Goal: Find specific page/section: Find specific page/section

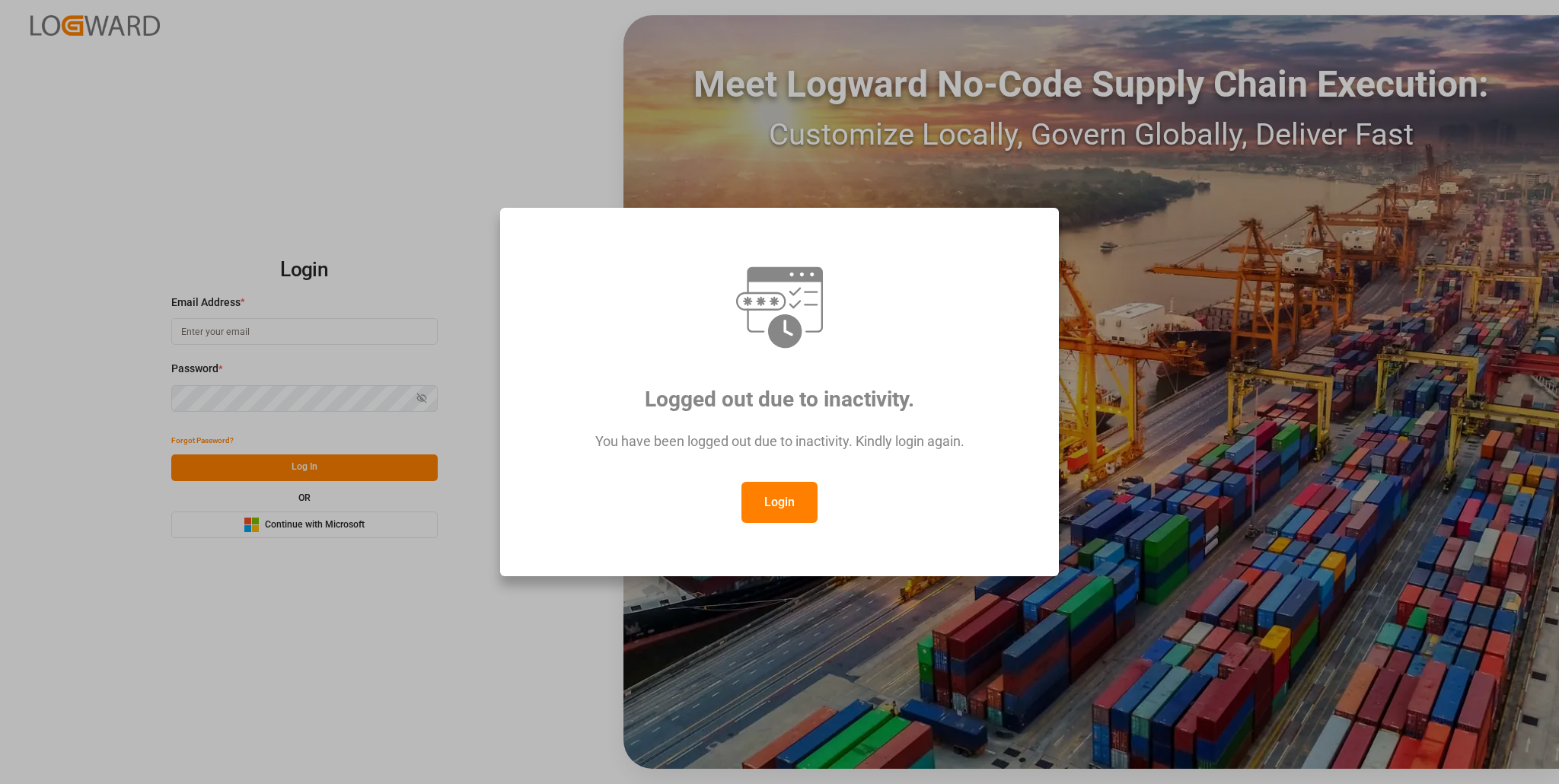
click at [770, 500] on button "Login" at bounding box center [779, 501] width 76 height 41
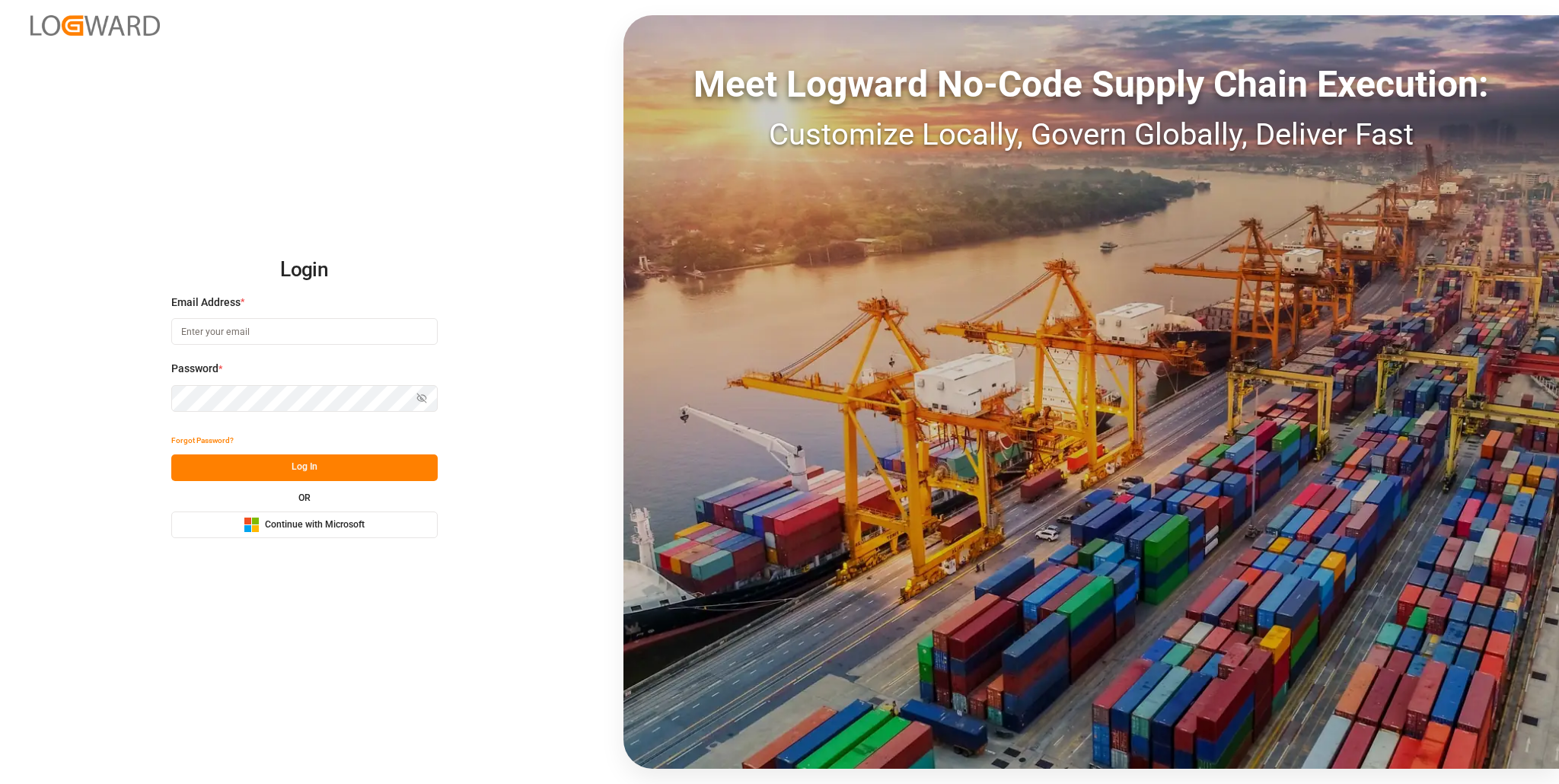
click at [321, 523] on span "Continue with Microsoft" at bounding box center [314, 525] width 100 height 13
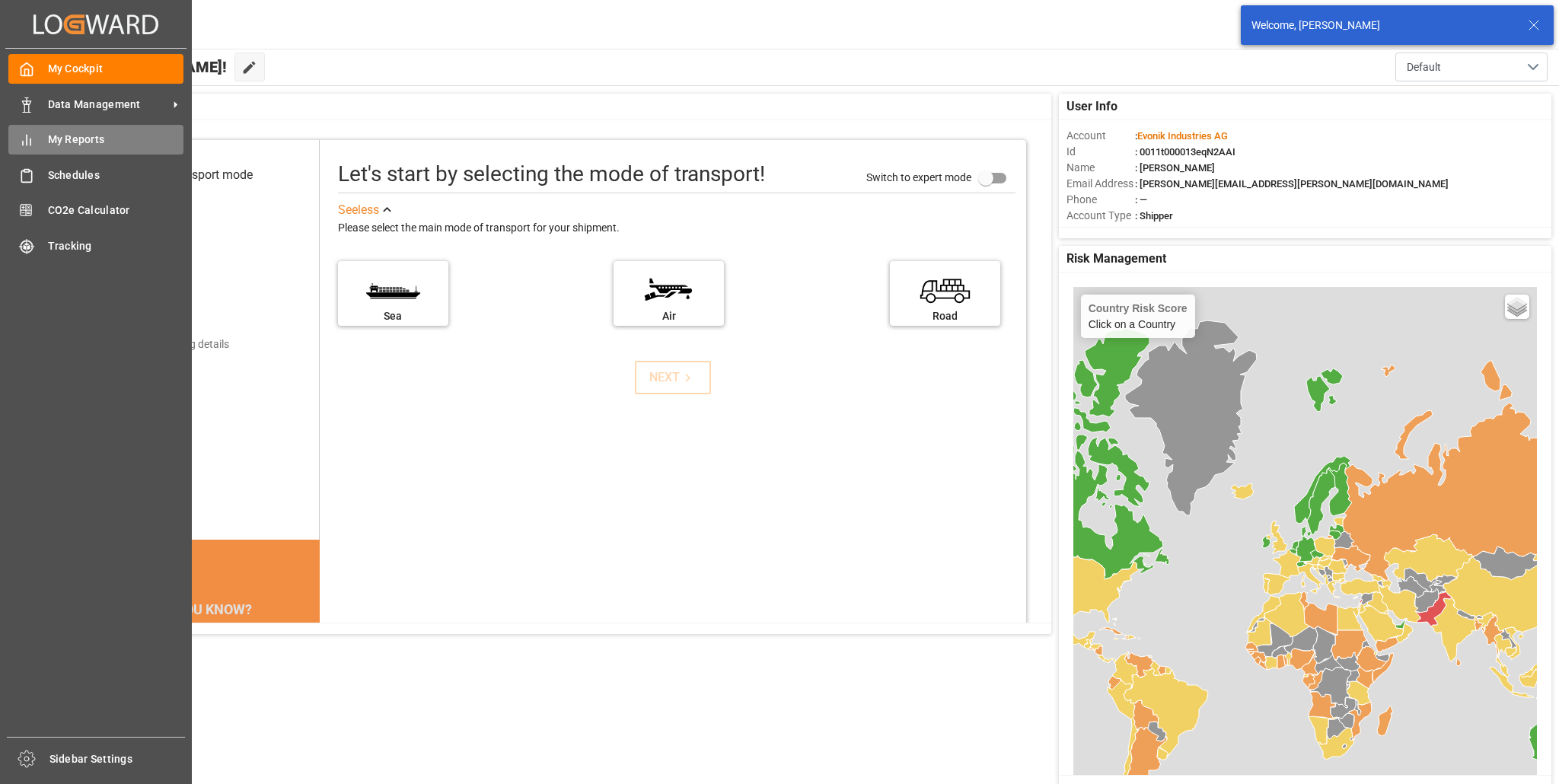
click at [73, 141] on span "My Reports" at bounding box center [116, 139] width 136 height 16
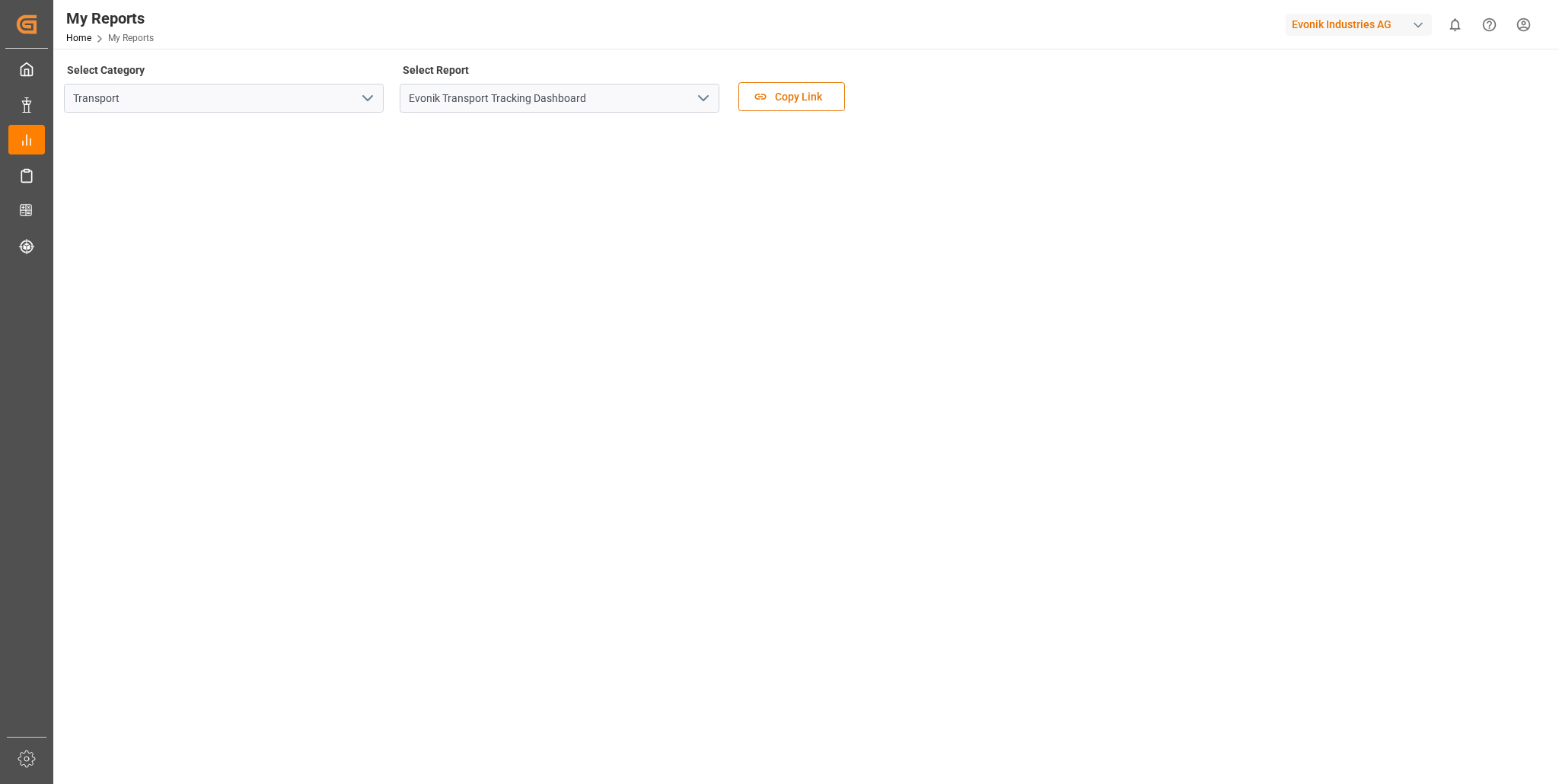
click at [365, 97] on icon "open menu" at bounding box center [367, 98] width 18 height 18
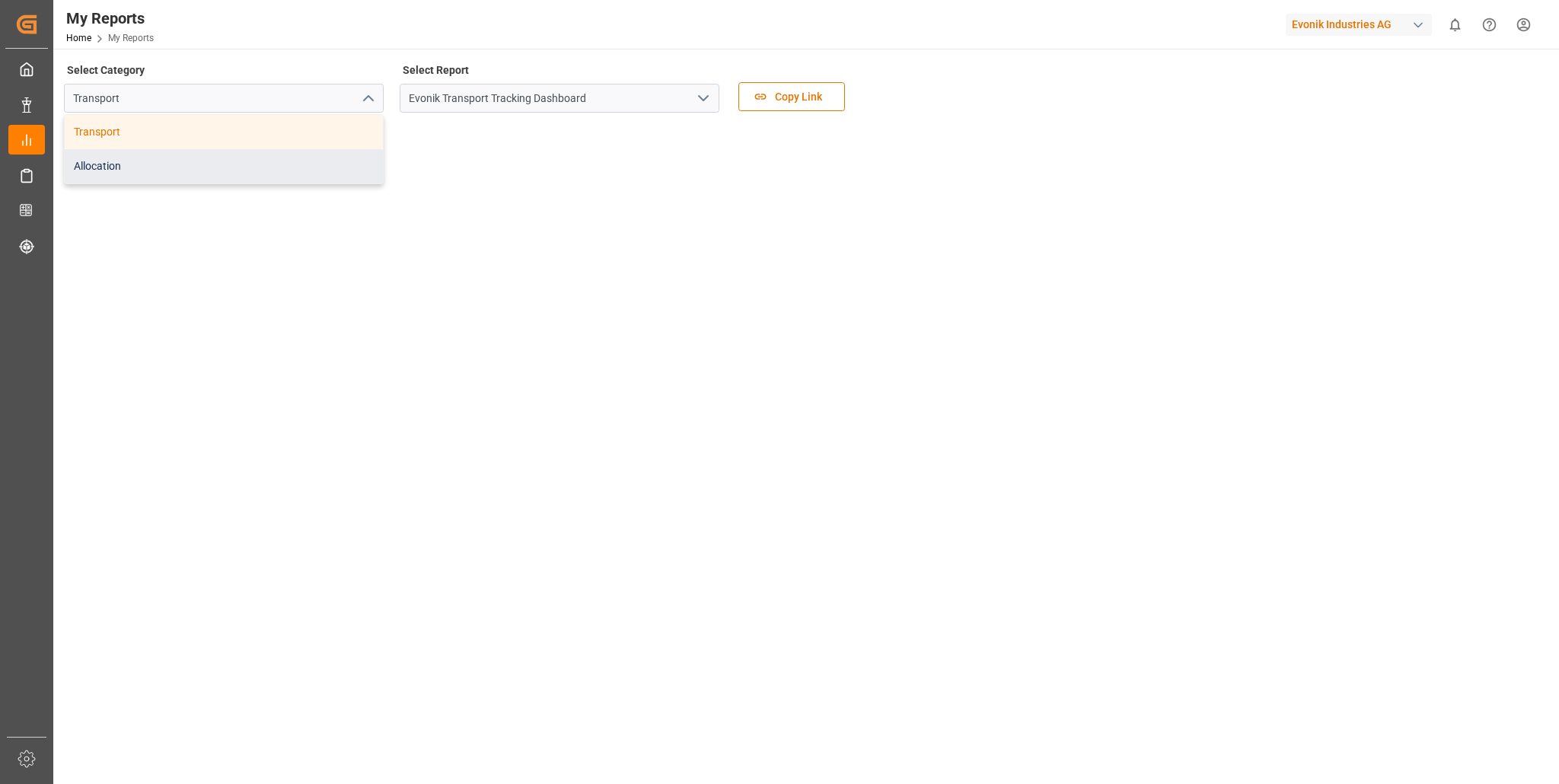
click at [210, 173] on div "Allocation" at bounding box center [223, 167] width 318 height 35
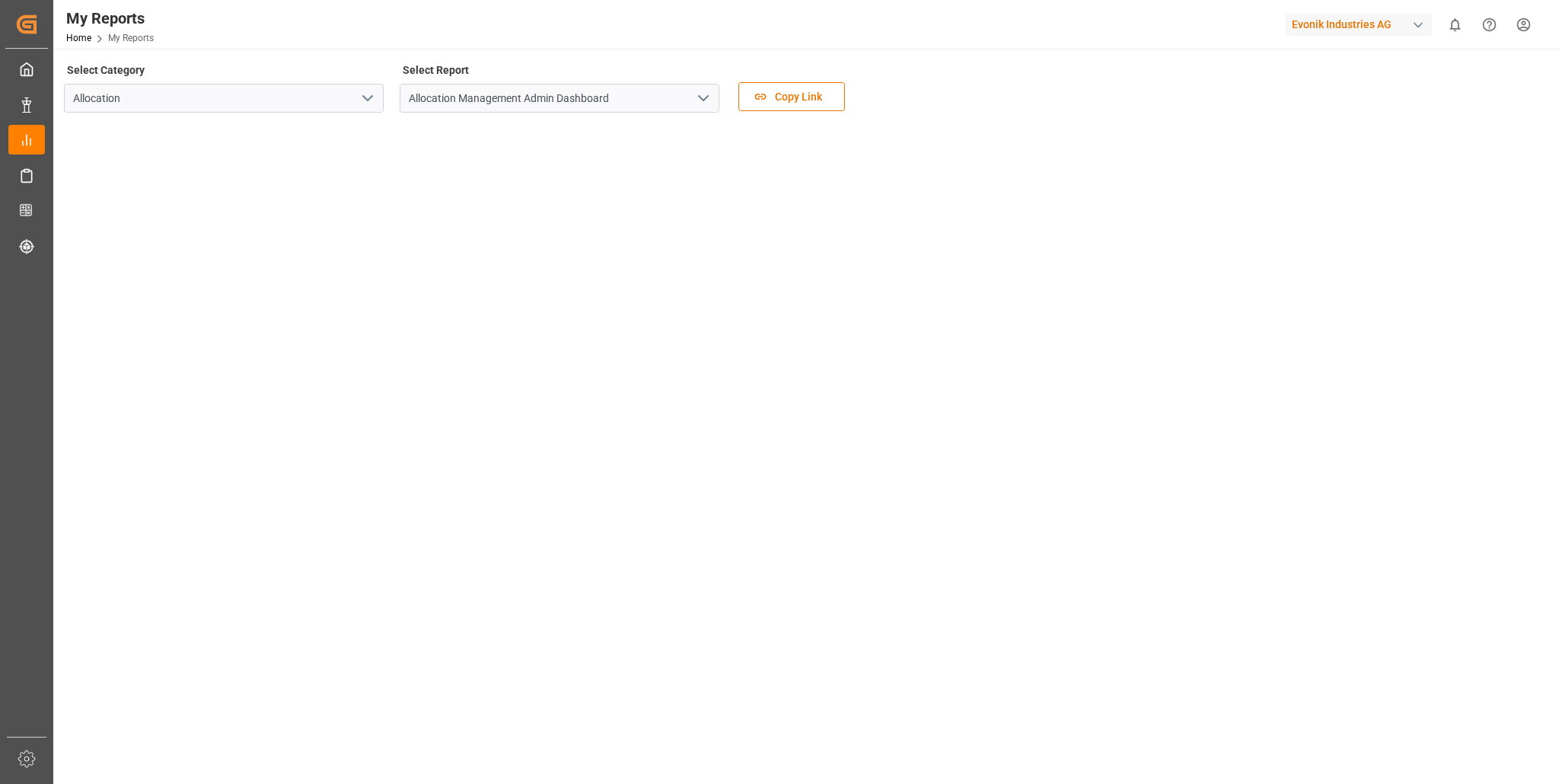
click at [706, 94] on icon "open menu" at bounding box center [703, 98] width 18 height 18
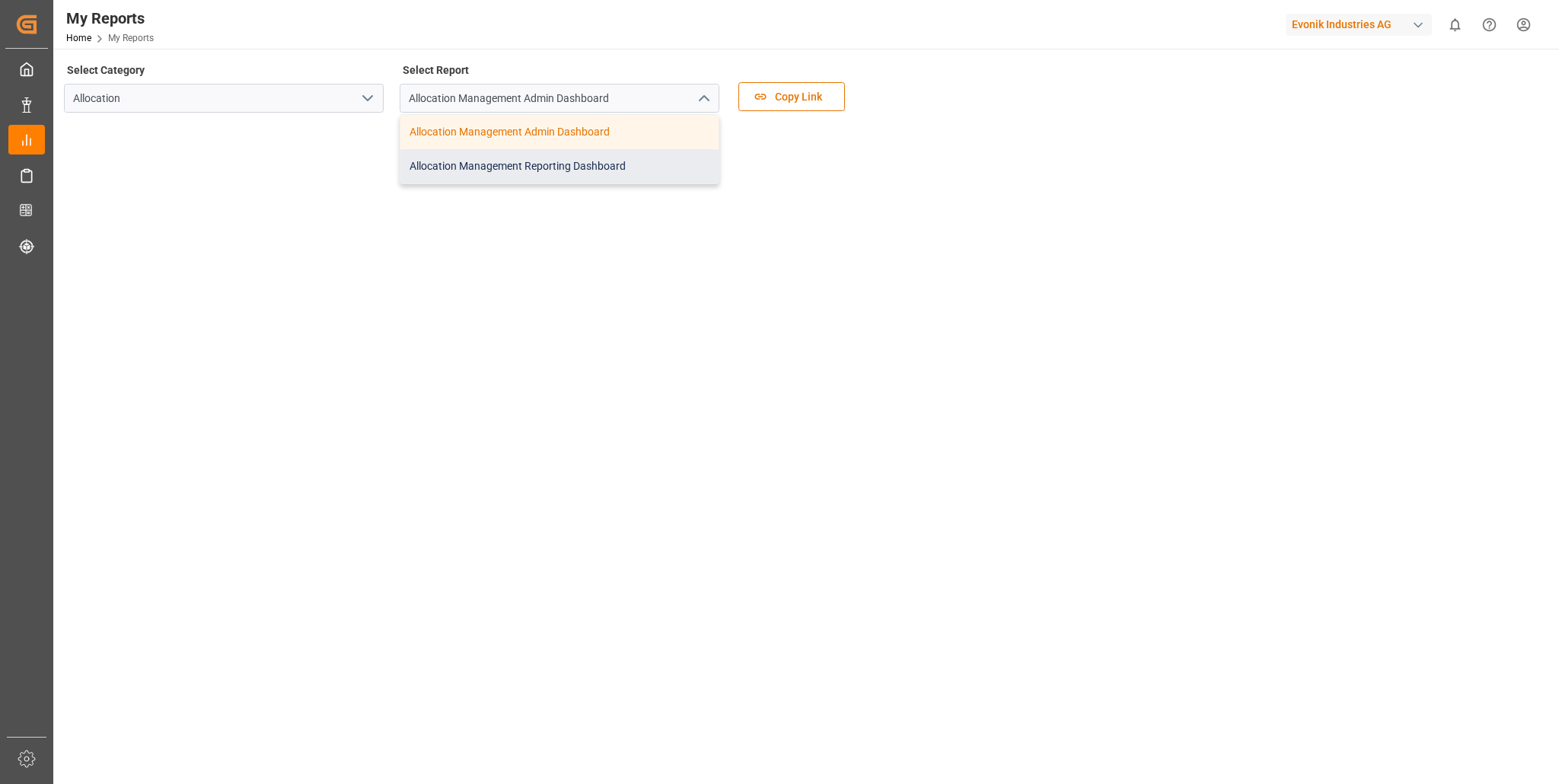
click at [594, 167] on div "Allocation Management Reporting Dashboard" at bounding box center [560, 167] width 318 height 35
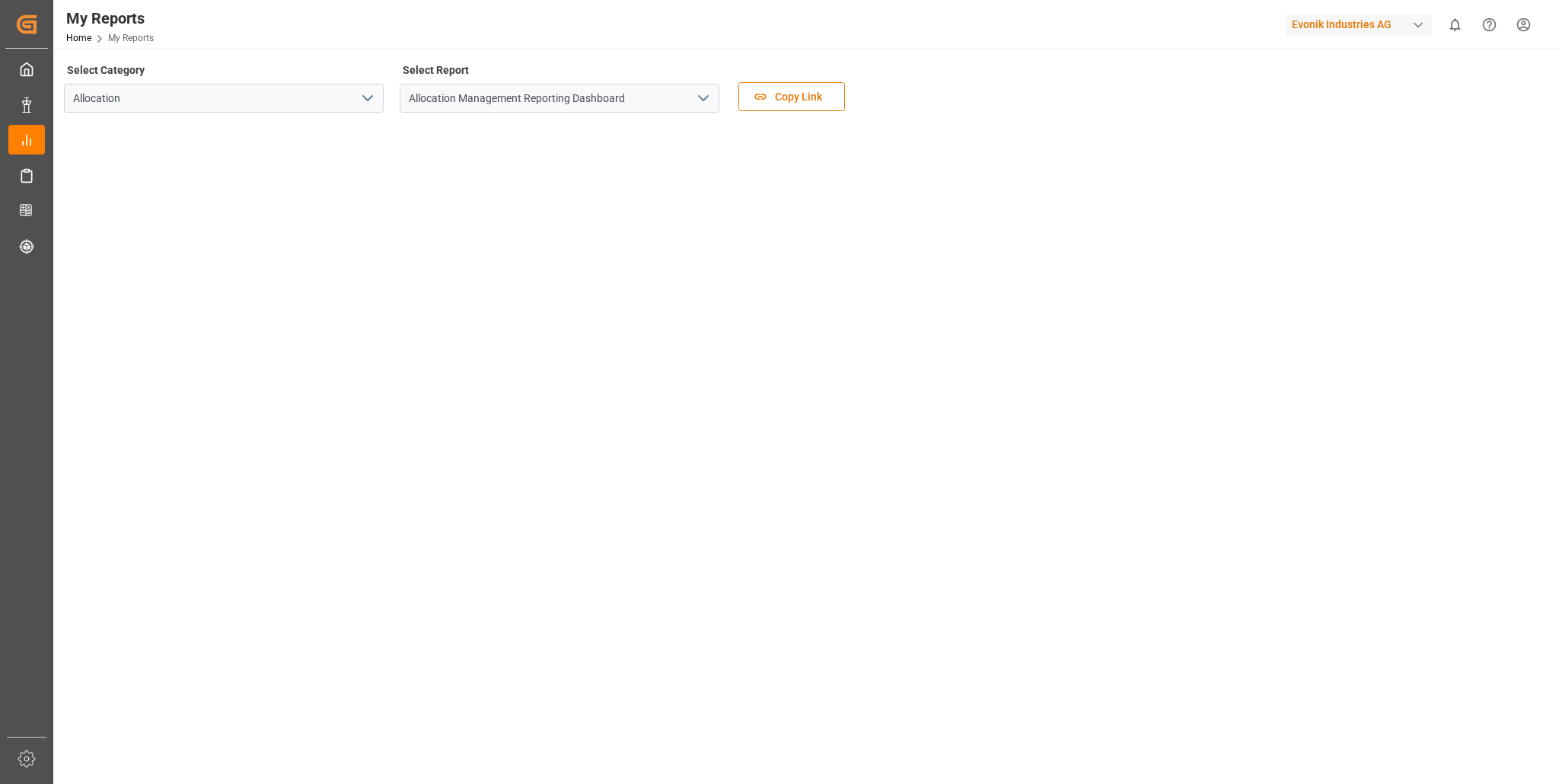
click at [216, 75] on div "Select Category Allocation" at bounding box center [223, 91] width 319 height 64
click at [179, 744] on main "Select Category Allocation Select Report Allocation Management Reporting Dashbo…" at bounding box center [804, 423] width 1502 height 726
click at [1523, 21] on html "Created by potrace 1.15, written by Peter Selinger 2001-2017 Created by potrace…" at bounding box center [780, 392] width 1559 height 784
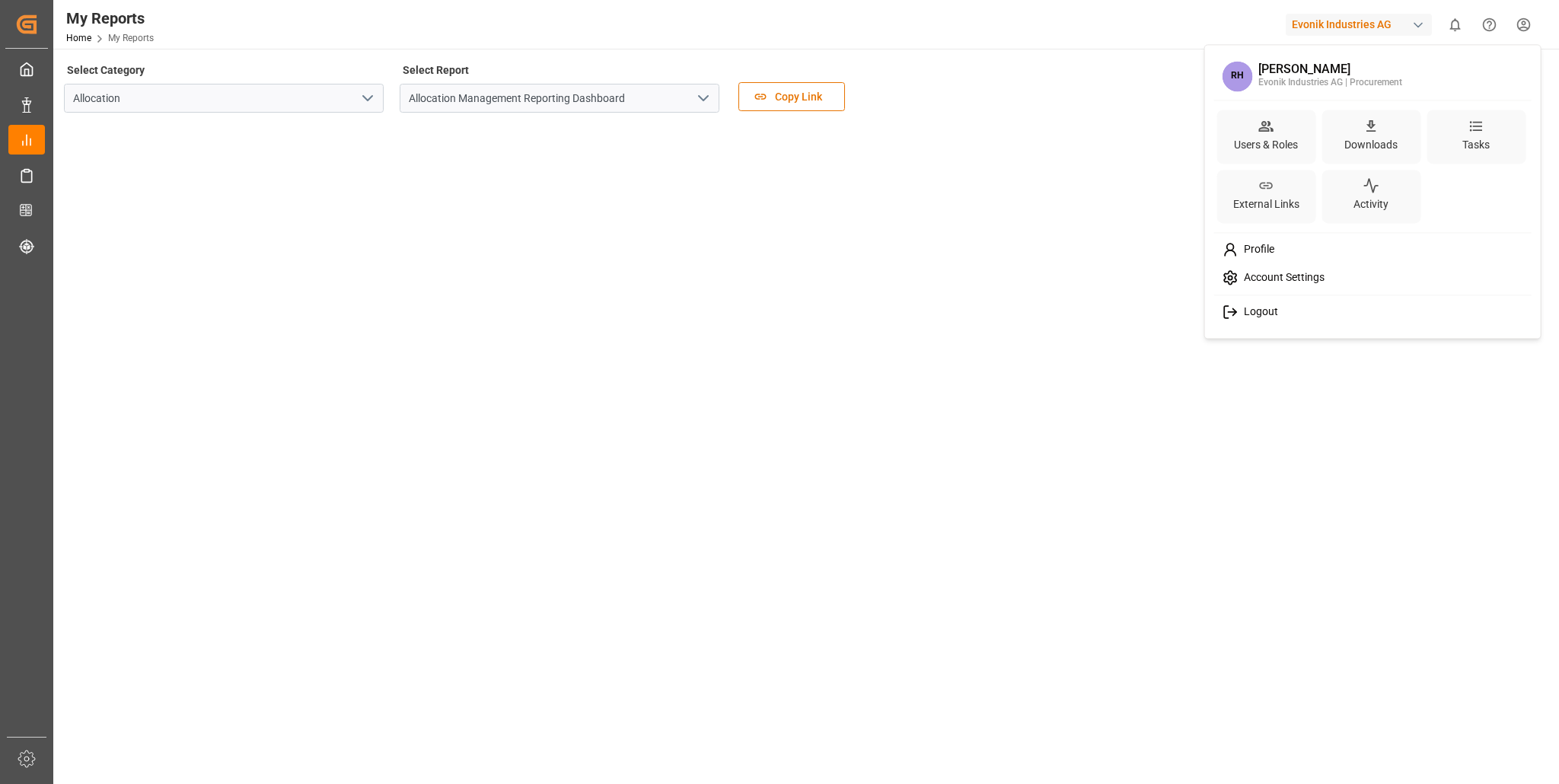
click at [1260, 313] on span "Logout" at bounding box center [1258, 311] width 40 height 13
